Goal: Transaction & Acquisition: Book appointment/travel/reservation

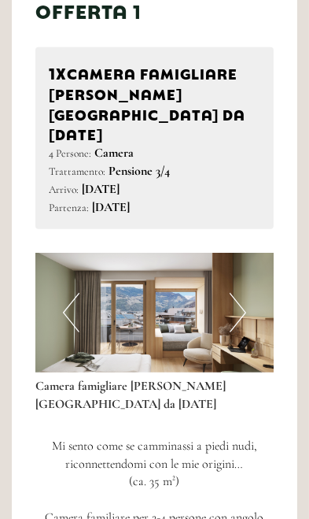
scroll to position [939, 0]
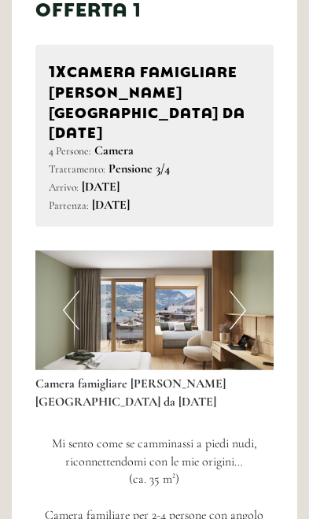
click at [242, 290] on button "Next" at bounding box center [238, 309] width 17 height 39
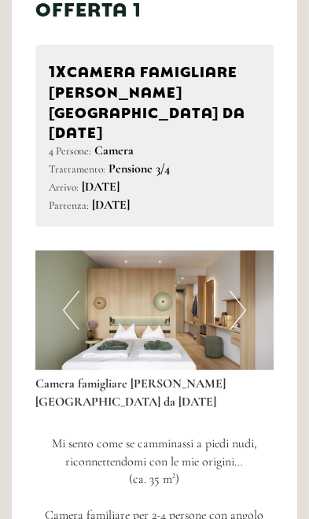
click at [244, 290] on button "Next" at bounding box center [238, 309] width 17 height 39
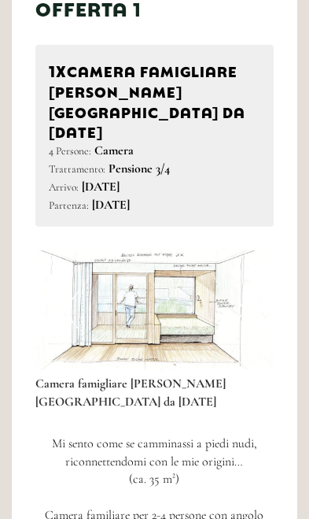
click at [244, 290] on button "Next" at bounding box center [238, 309] width 17 height 39
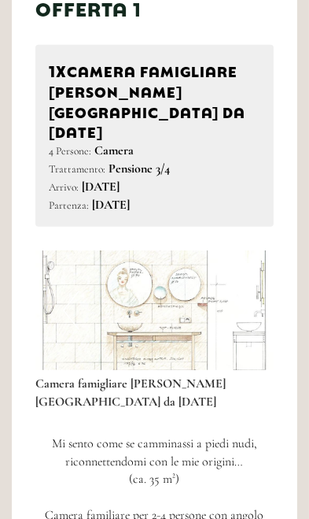
click at [238, 290] on button "Next" at bounding box center [238, 309] width 17 height 39
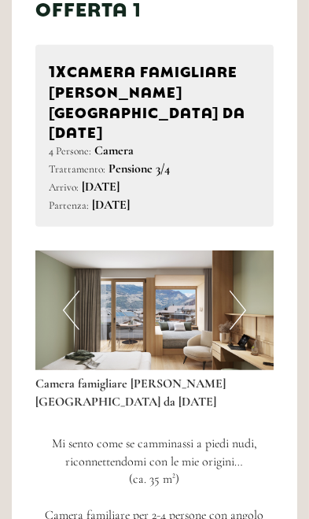
click at [232, 290] on button "Next" at bounding box center [238, 309] width 17 height 39
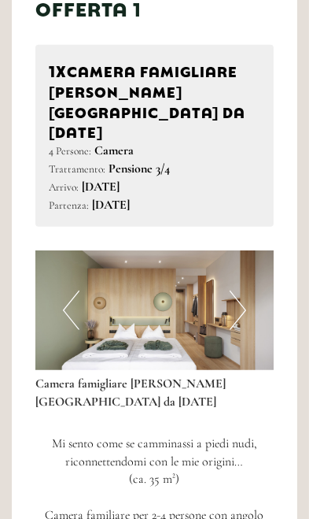
click at [236, 290] on button "Next" at bounding box center [238, 309] width 17 height 39
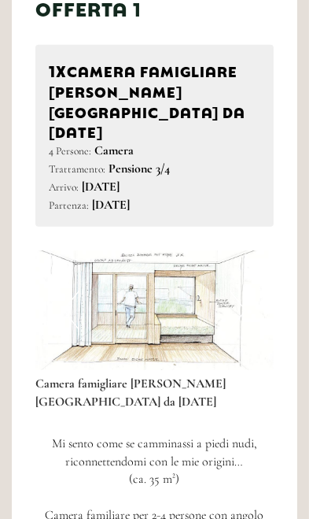
click at [243, 290] on button "Next" at bounding box center [238, 309] width 17 height 39
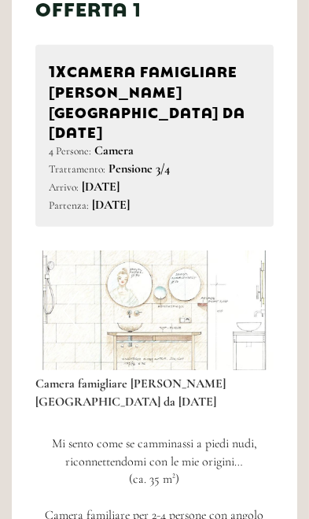
click at [235, 290] on button "Next" at bounding box center [238, 309] width 17 height 39
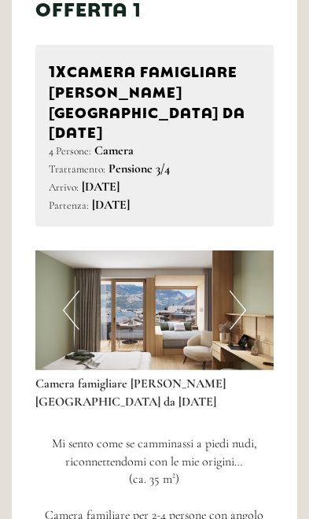
click at [237, 290] on button "Next" at bounding box center [238, 309] width 17 height 39
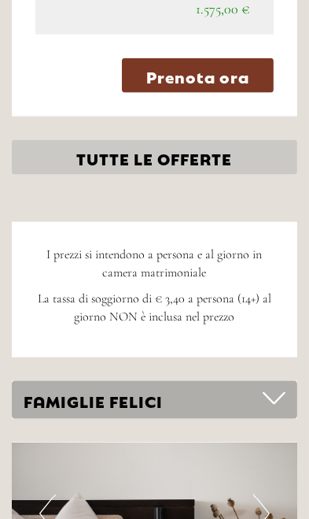
scroll to position [4629, 0]
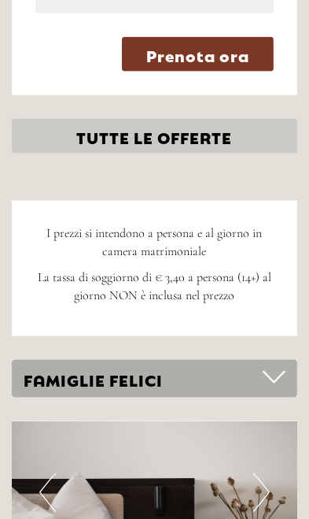
click at [54, 360] on div "FAMIGLIE FELICI" at bounding box center [155, 379] width 286 height 39
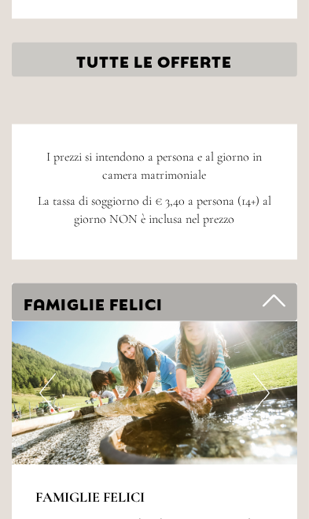
scroll to position [4708, 0]
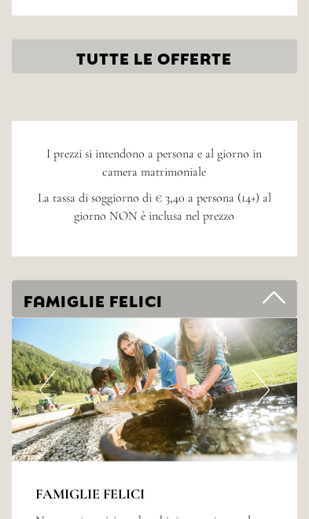
click at [280, 350] on img at bounding box center [155, 389] width 286 height 143
click at [264, 370] on button "Next" at bounding box center [261, 389] width 17 height 39
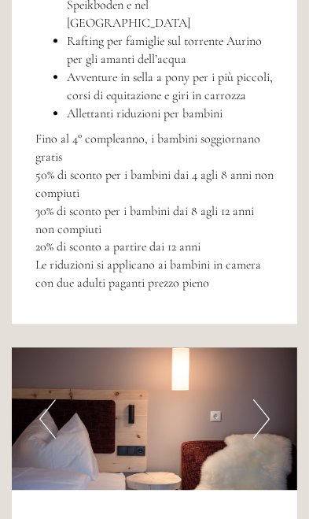
scroll to position [5579, 0]
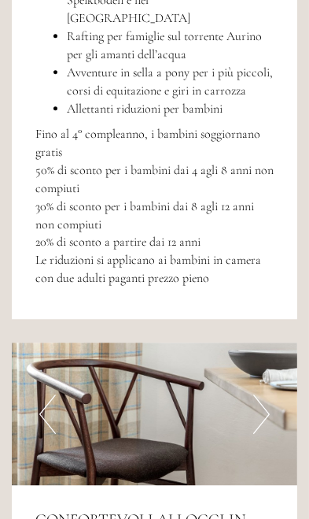
click at [264, 394] on button "Next" at bounding box center [261, 413] width 17 height 39
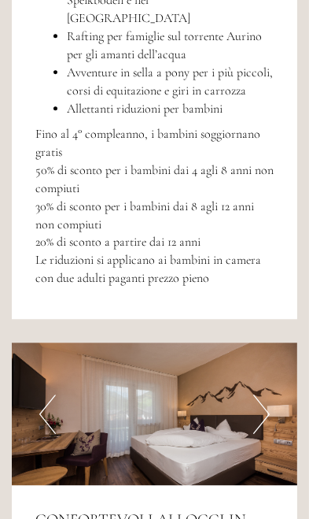
click at [275, 351] on img at bounding box center [155, 413] width 286 height 143
click at [263, 394] on button "Next" at bounding box center [261, 413] width 17 height 39
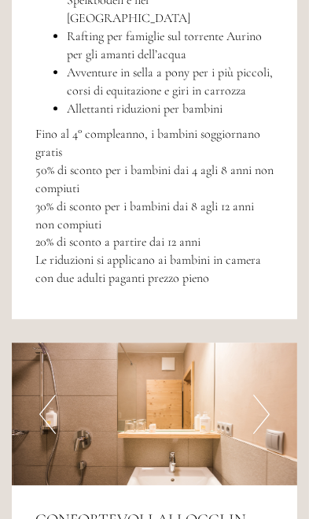
click at [263, 394] on button "Next" at bounding box center [261, 413] width 17 height 39
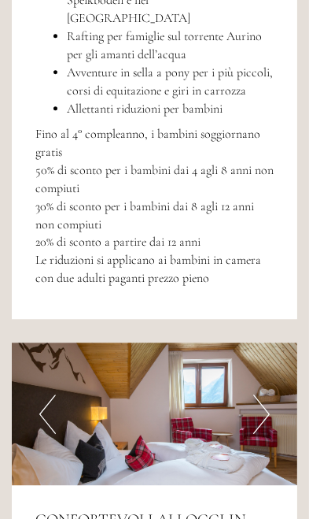
click at [273, 350] on img at bounding box center [155, 413] width 286 height 143
click at [262, 394] on button "Next" at bounding box center [261, 413] width 17 height 39
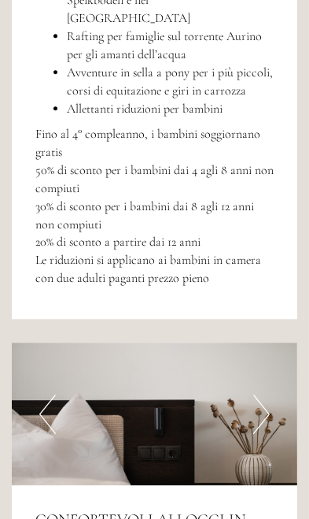
click at [268, 394] on button "Next" at bounding box center [261, 413] width 17 height 39
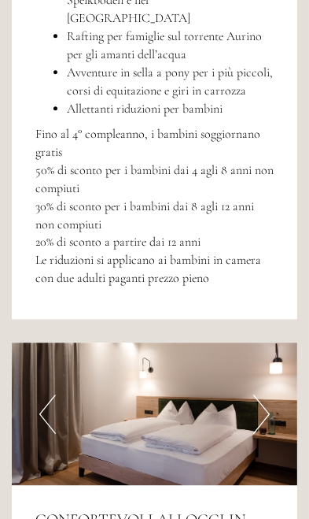
click at [266, 394] on button "Next" at bounding box center [261, 413] width 17 height 39
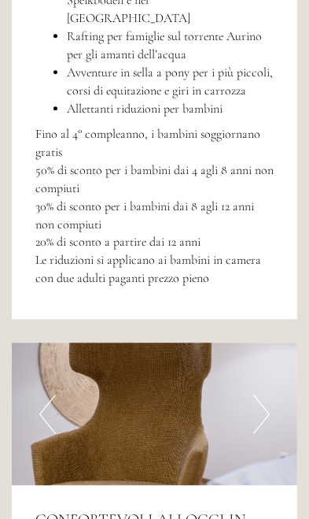
click at [271, 349] on img at bounding box center [155, 413] width 286 height 143
click at [268, 394] on button "Next" at bounding box center [261, 413] width 17 height 39
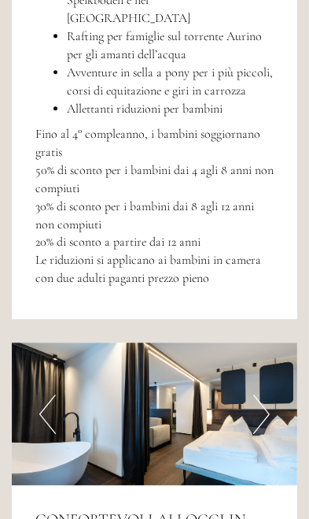
click at [268, 394] on button "Next" at bounding box center [261, 413] width 17 height 39
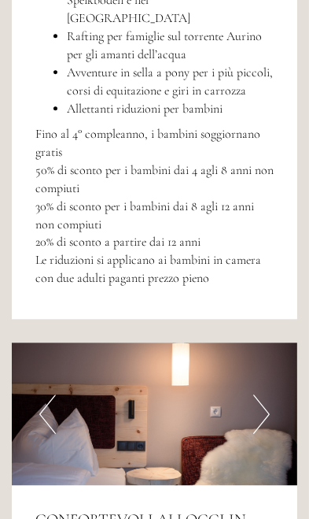
click at [272, 349] on img at bounding box center [155, 413] width 286 height 143
click at [261, 394] on button "Next" at bounding box center [261, 413] width 17 height 39
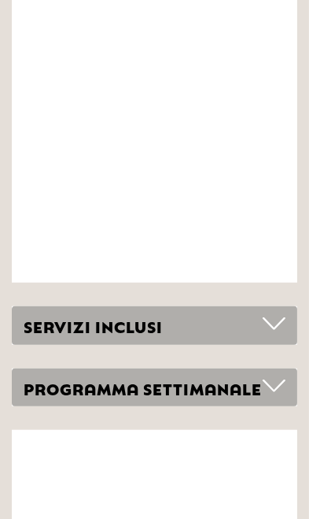
scroll to position [7348, 0]
click at [282, 310] on icon at bounding box center [274, 323] width 23 height 27
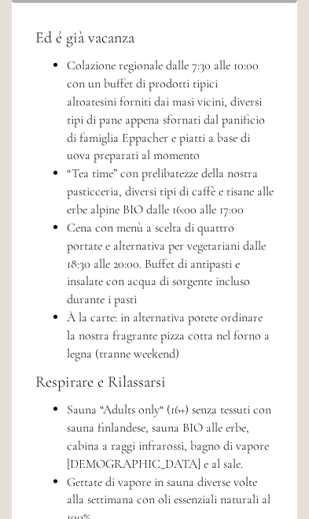
scroll to position [7690, 0]
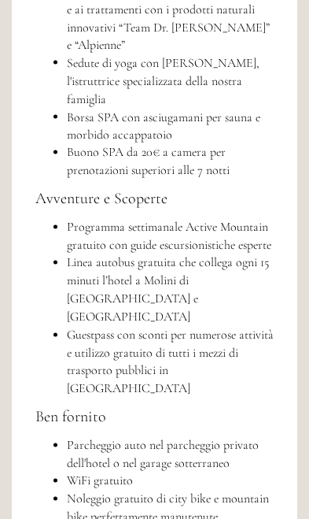
scroll to position [8383, 0]
